Goal: Find specific page/section: Find specific page/section

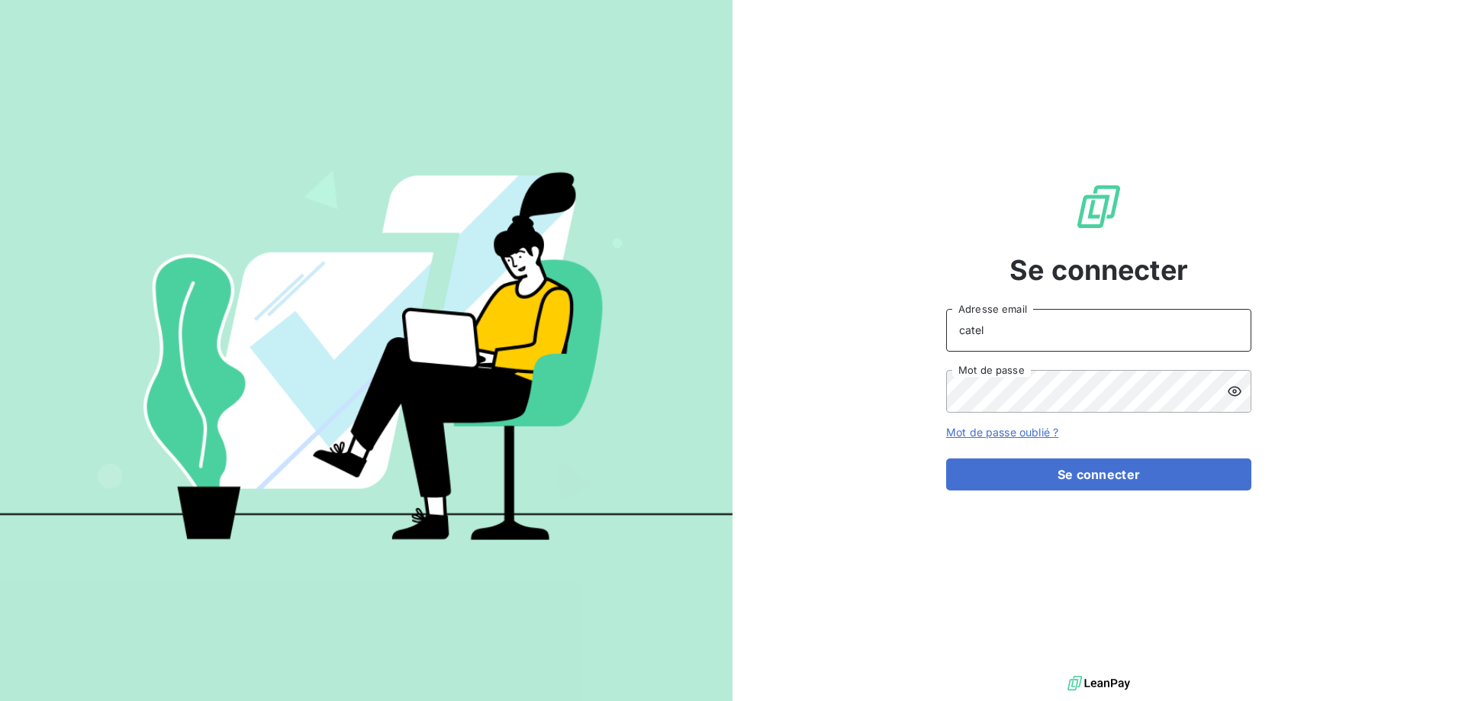
drag, startPoint x: 1004, startPoint y: 334, endPoint x: 906, endPoint y: 324, distance: 98.2
click at [920, 328] on div "Se connecter catel Adresse email Mot de passe Mot de passe oublié ? Se connecter" at bounding box center [1099, 336] width 733 height 672
type input "[PERSON_NAME][EMAIL_ADDRESS][DOMAIN_NAME]"
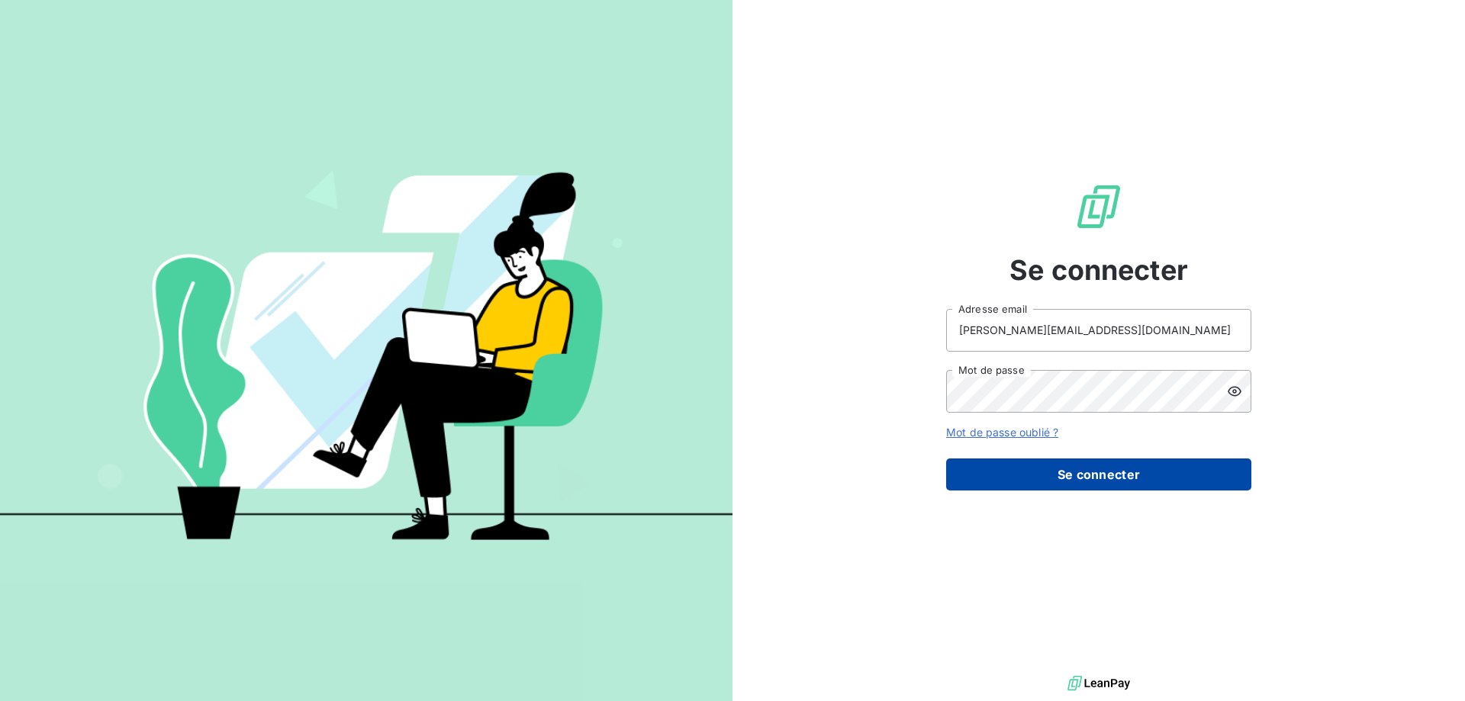
click at [1078, 473] on button "Se connecter" at bounding box center [1098, 475] width 305 height 32
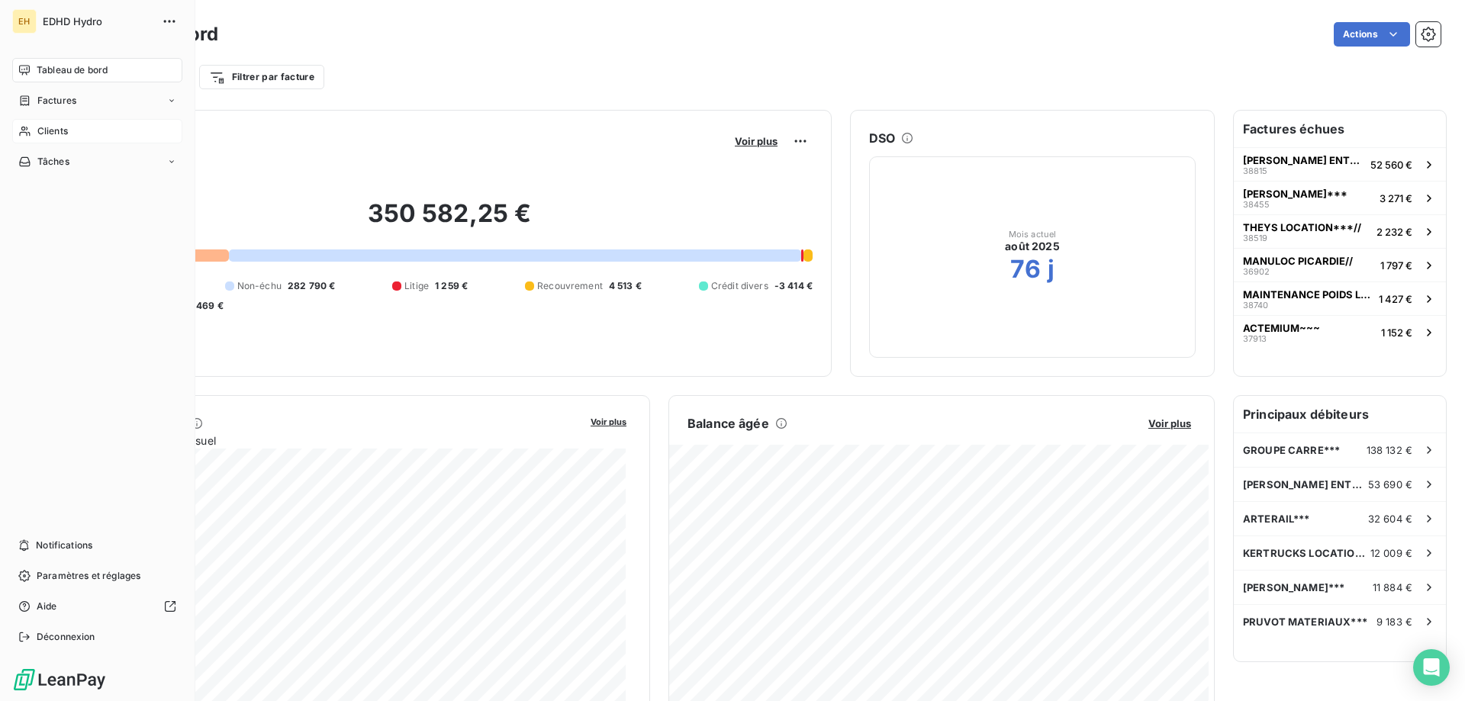
click at [46, 131] on span "Clients" at bounding box center [52, 131] width 31 height 14
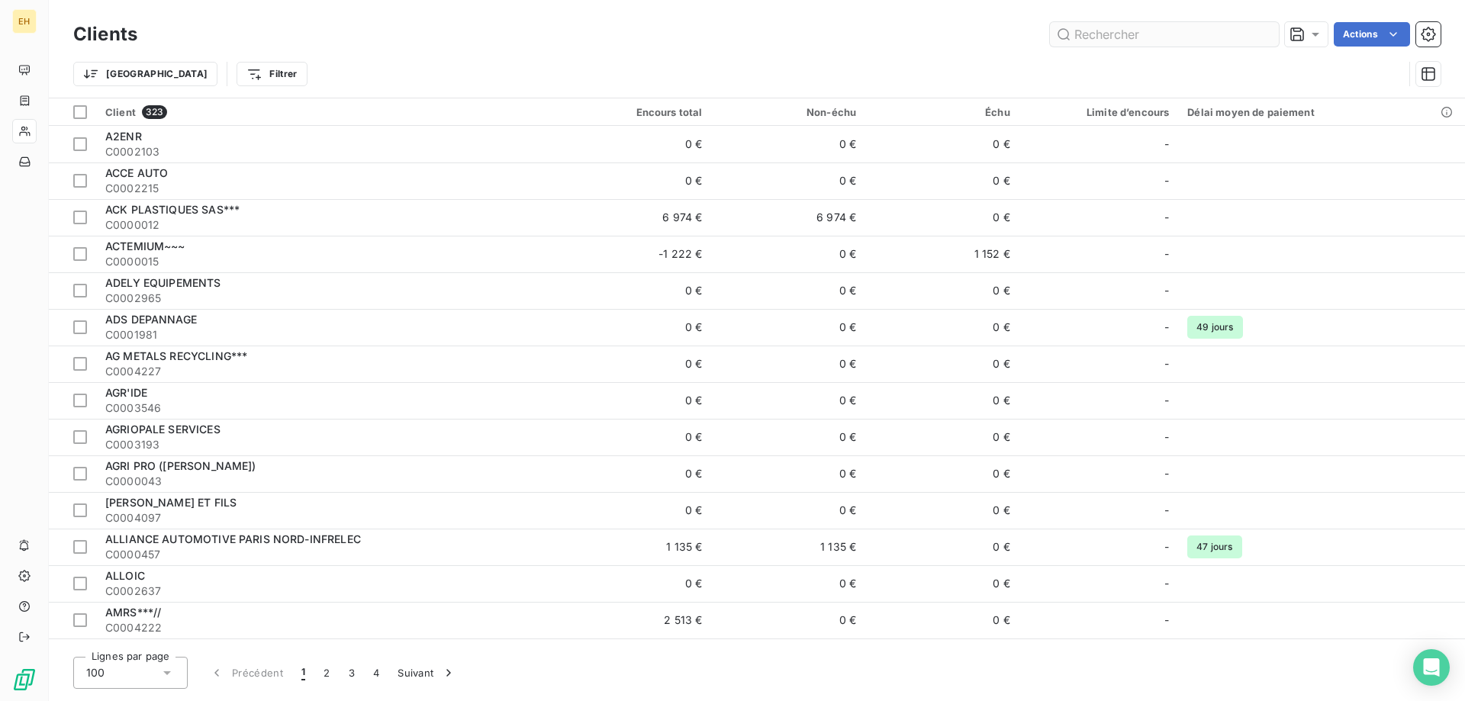
click at [1094, 31] on input "text" at bounding box center [1164, 34] width 229 height 24
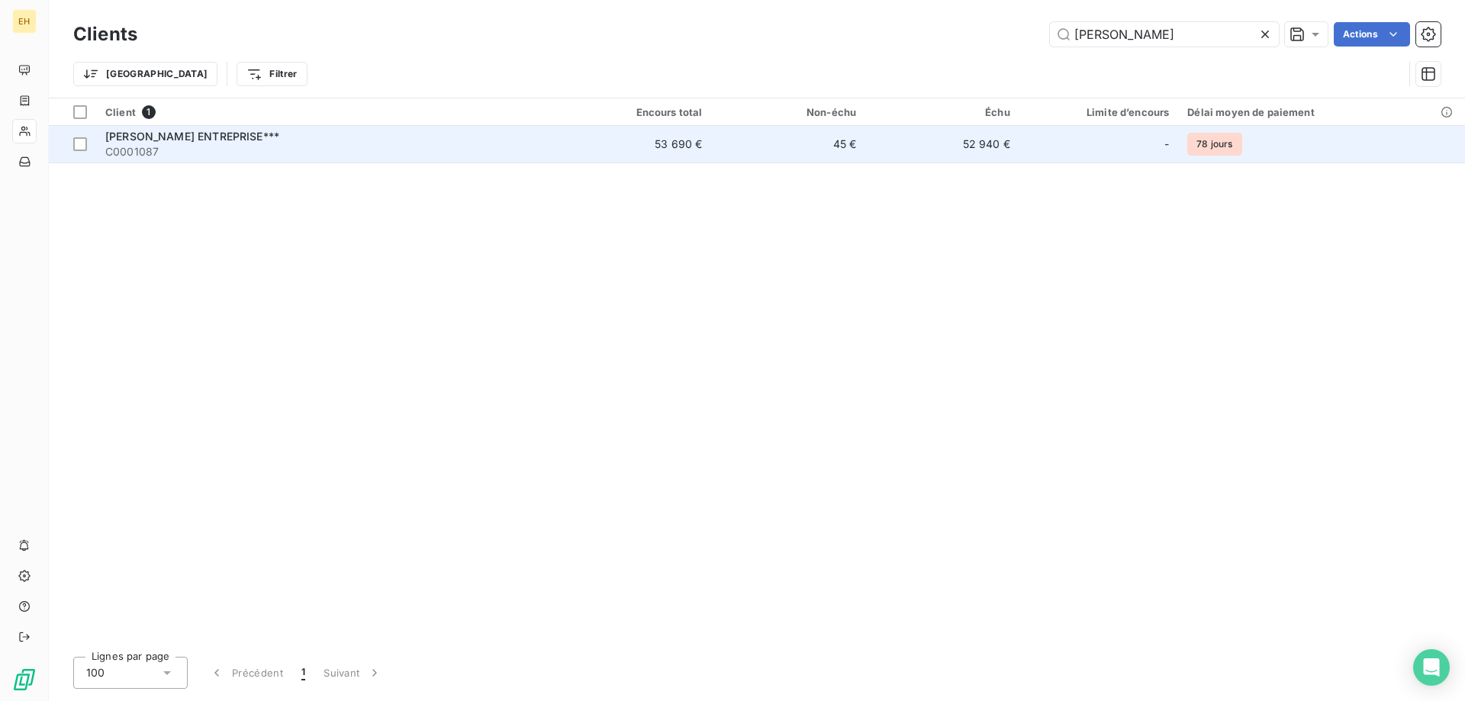
type input "lucas"
click at [329, 140] on div "H. LUCAS ENTREPRISE***" at bounding box center [326, 136] width 443 height 15
